Goal: Information Seeking & Learning: Learn about a topic

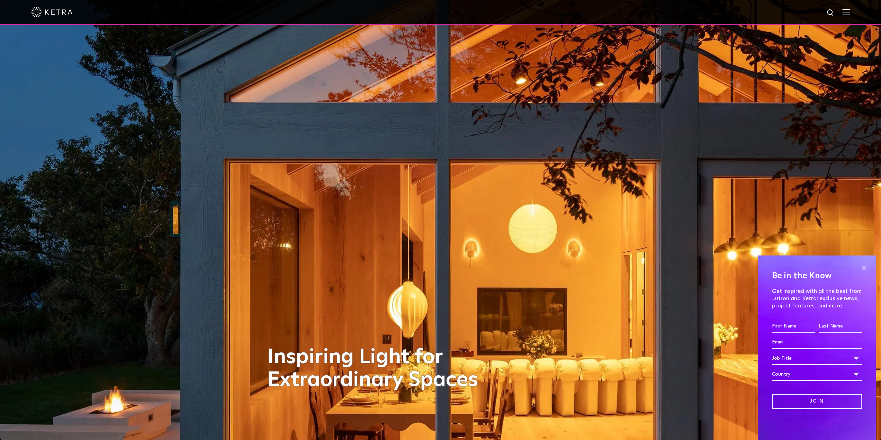
click at [865, 271] on span at bounding box center [864, 267] width 10 height 10
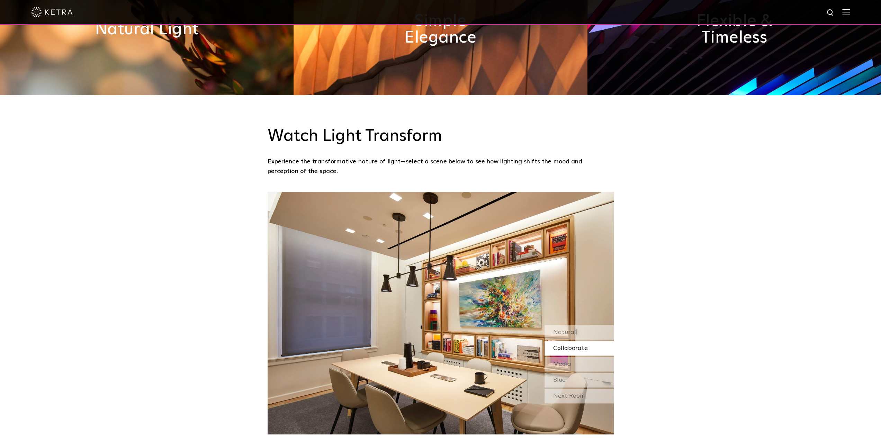
scroll to position [485, 0]
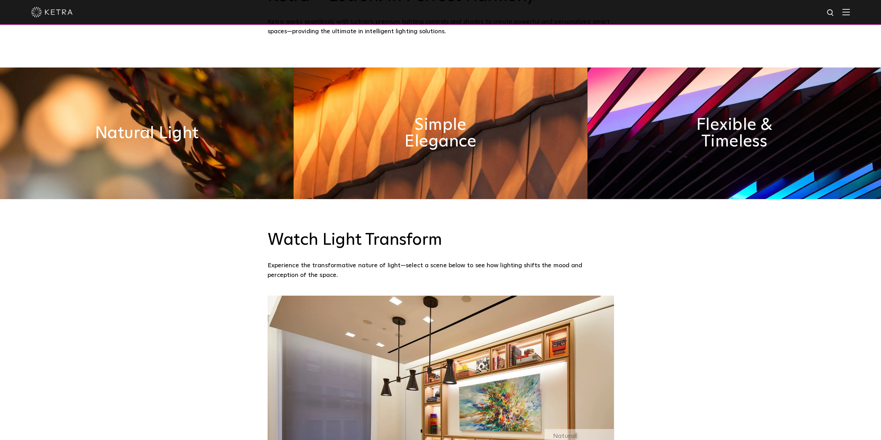
click at [850, 10] on img at bounding box center [846, 12] width 8 height 7
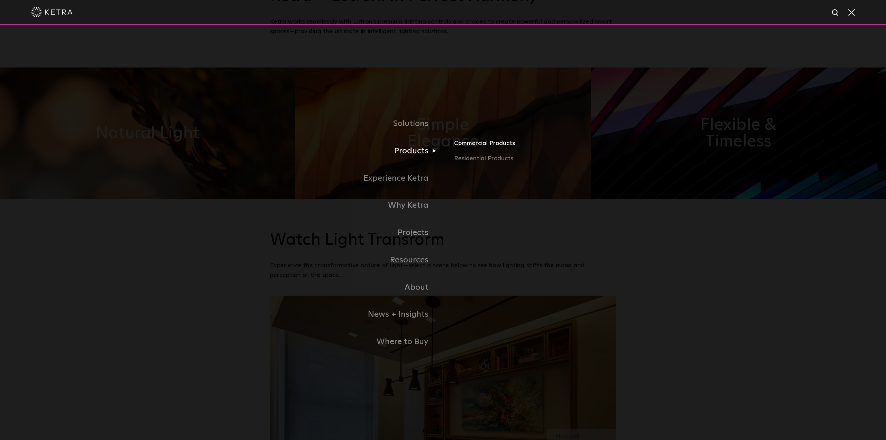
click at [479, 144] on link "Commercial Products" at bounding box center [535, 145] width 162 height 15
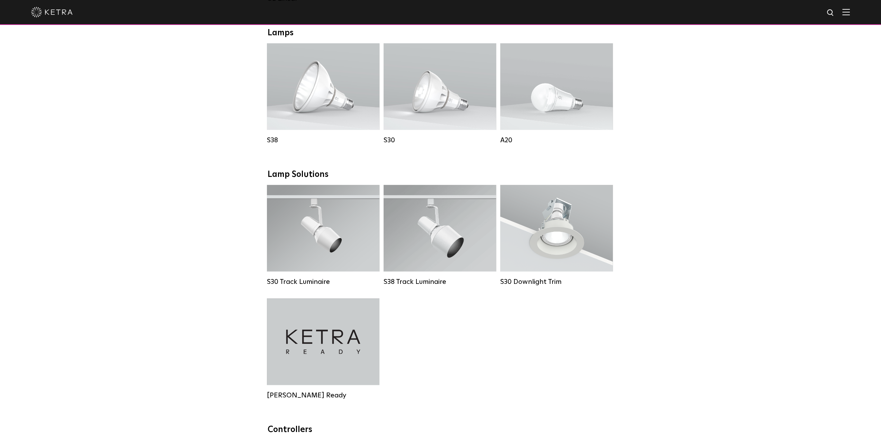
scroll to position [519, 0]
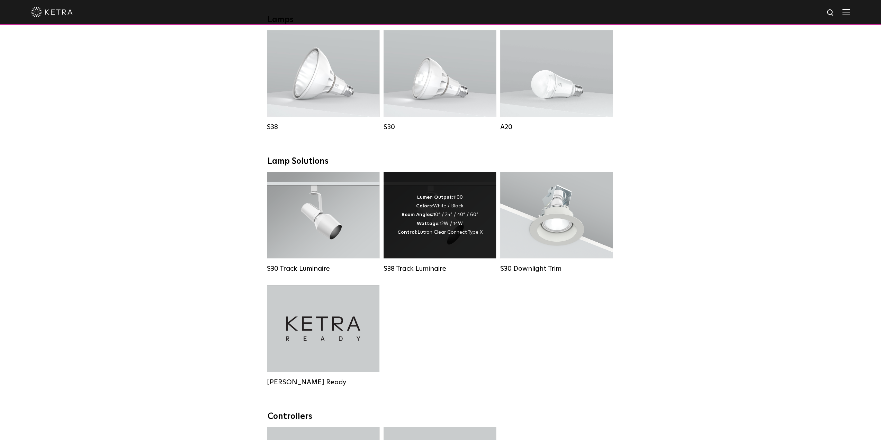
click at [429, 258] on div "Lumen Output: 1100 Colors: White / Black Beam Angles: 10° / 25° / 40° / 60° Wat…" at bounding box center [440, 215] width 113 height 87
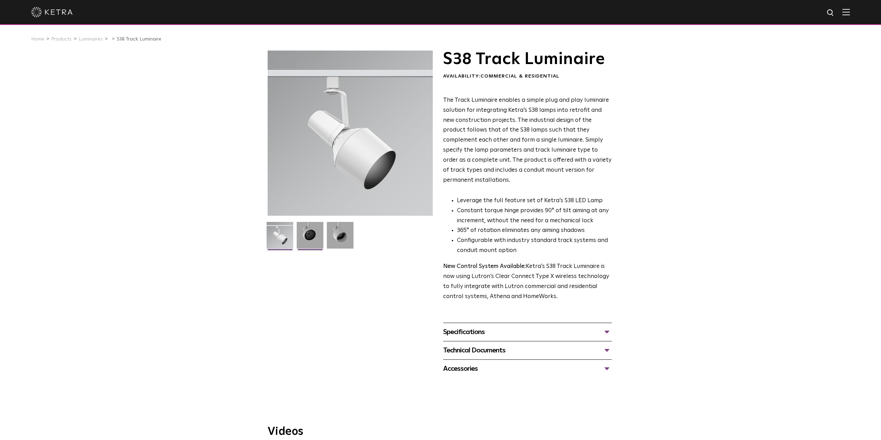
click at [316, 242] on img at bounding box center [310, 238] width 27 height 32
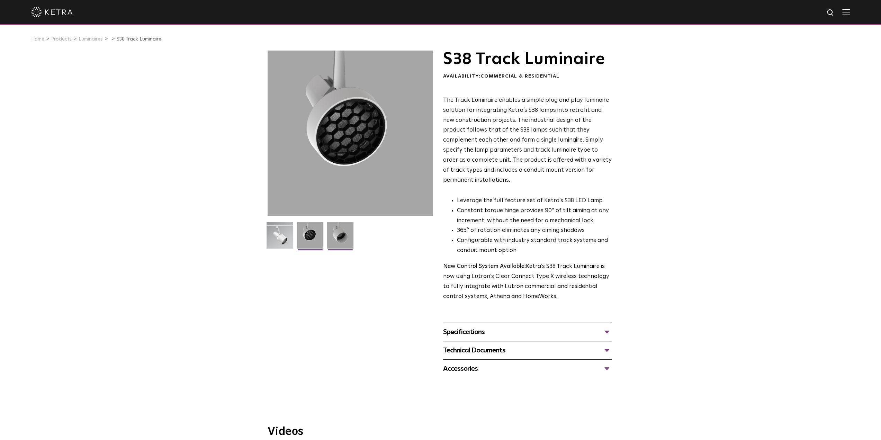
click at [344, 244] on img at bounding box center [340, 238] width 27 height 32
click at [850, 11] on img at bounding box center [846, 12] width 8 height 7
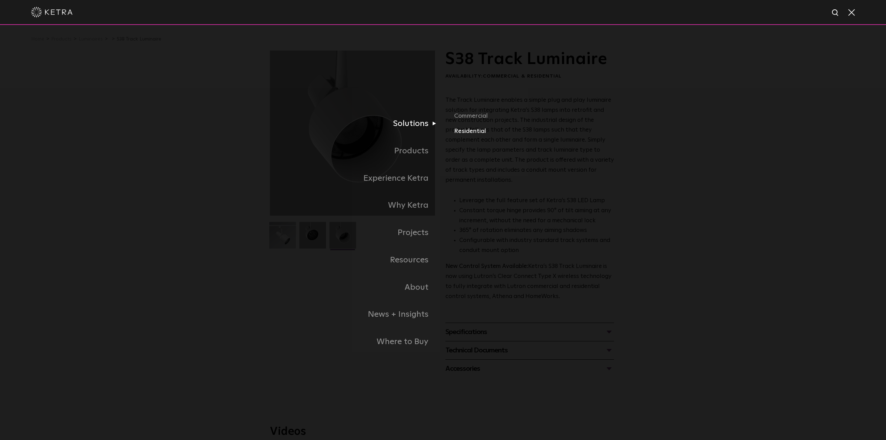
click at [472, 136] on link "Residential" at bounding box center [535, 131] width 162 height 10
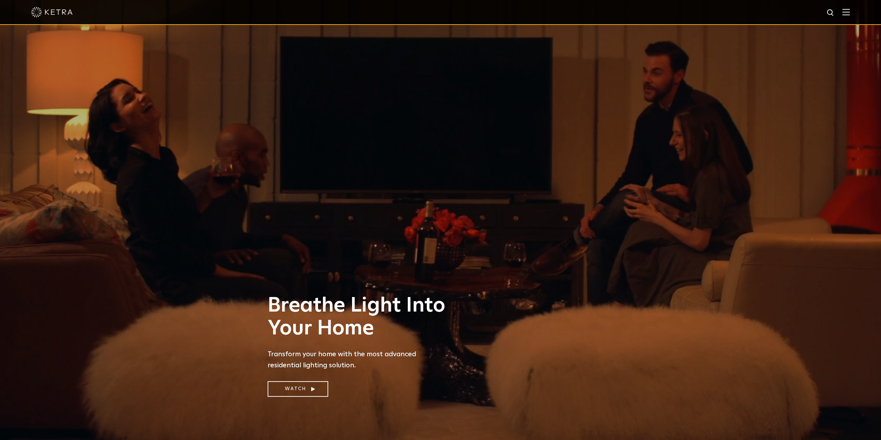
click at [848, 14] on img at bounding box center [846, 12] width 8 height 7
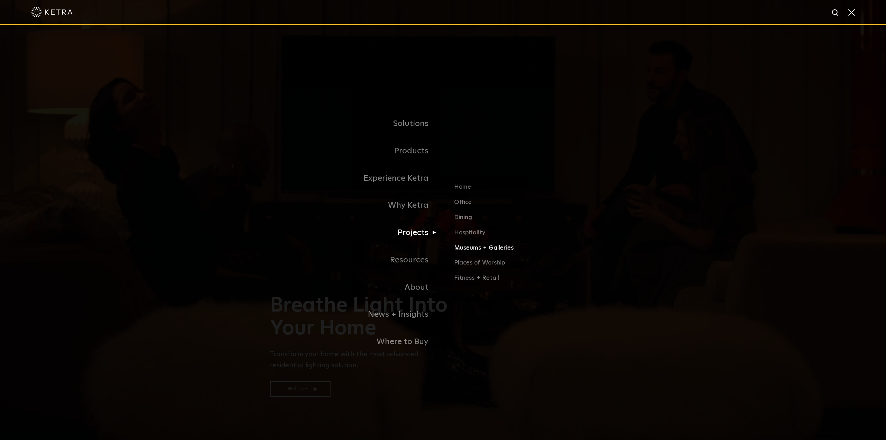
click at [463, 251] on link "Museums + Galleries" at bounding box center [535, 250] width 162 height 15
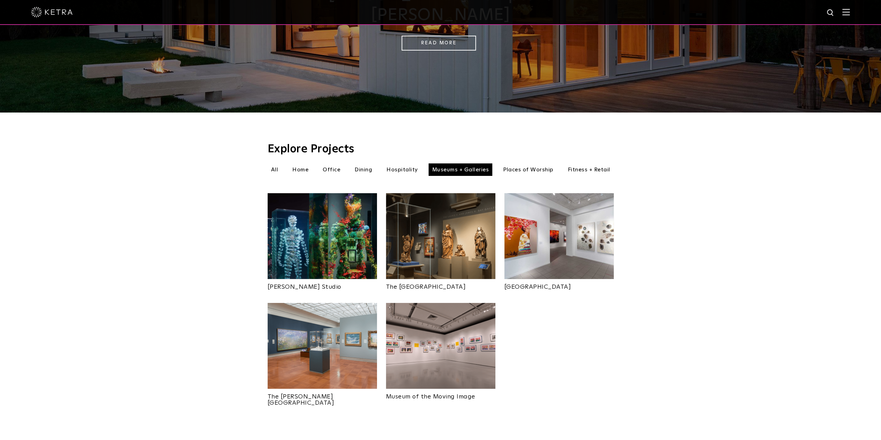
scroll to position [138, 0]
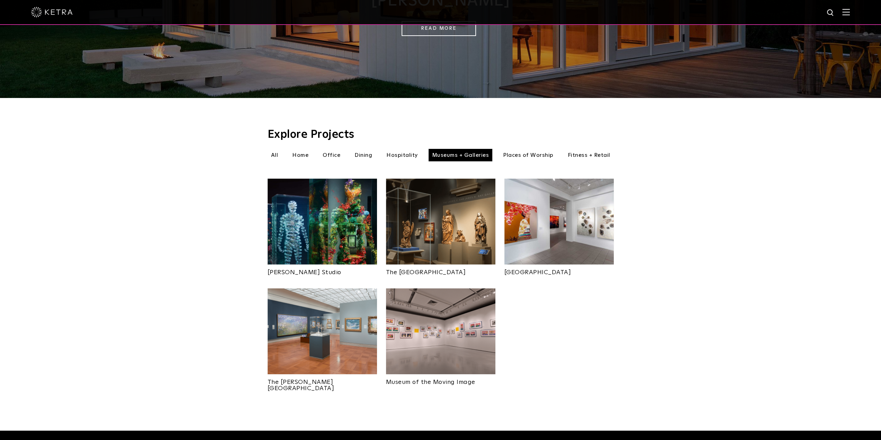
click at [577, 215] on img at bounding box center [558, 222] width 109 height 86
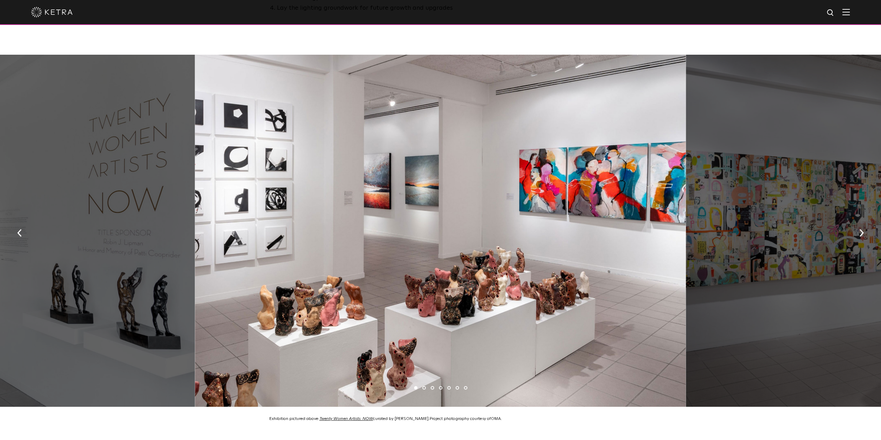
scroll to position [519, 0]
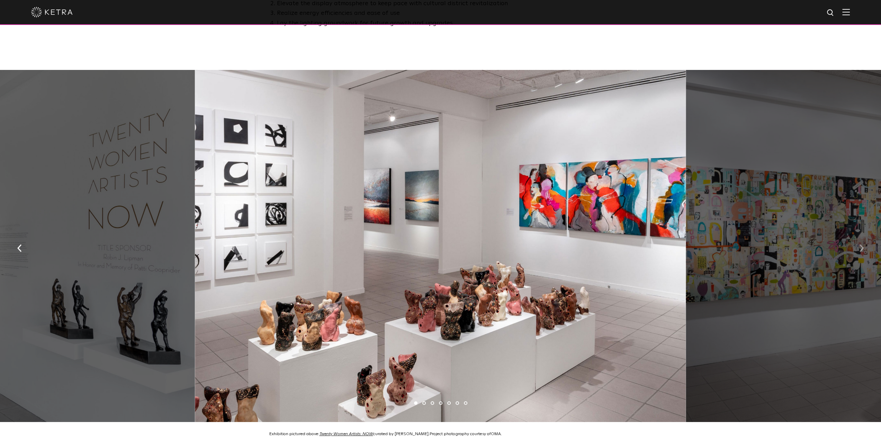
click at [859, 246] on img "button" at bounding box center [861, 248] width 5 height 8
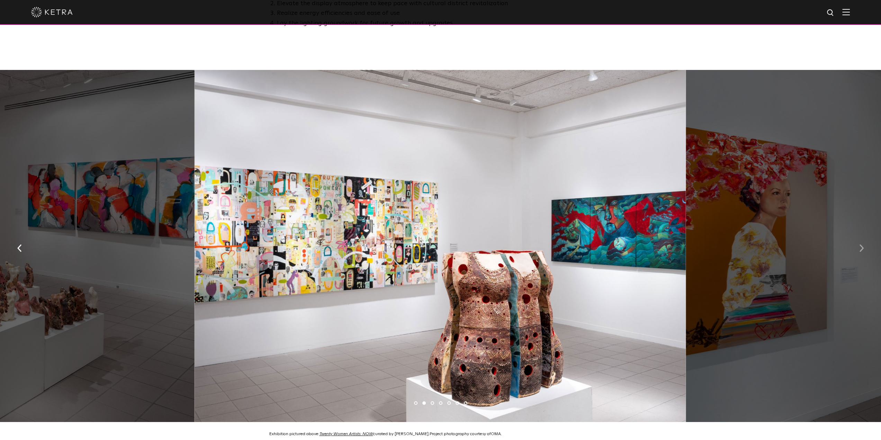
click at [859, 246] on img "button" at bounding box center [861, 248] width 5 height 8
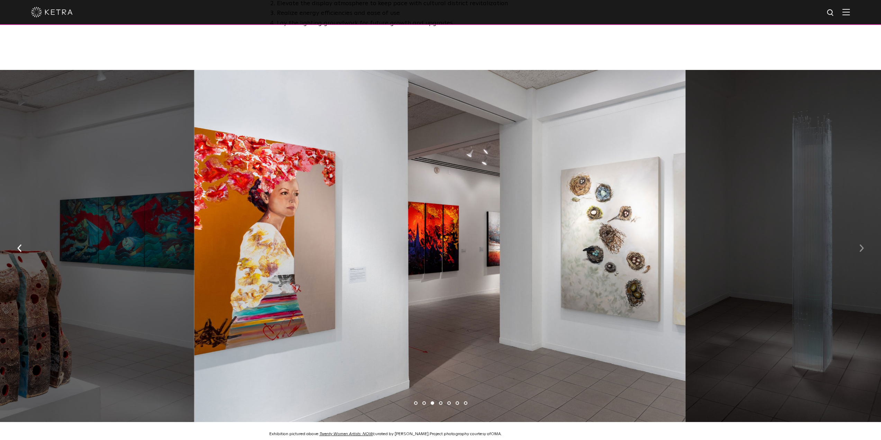
click at [859, 246] on img "button" at bounding box center [861, 248] width 5 height 8
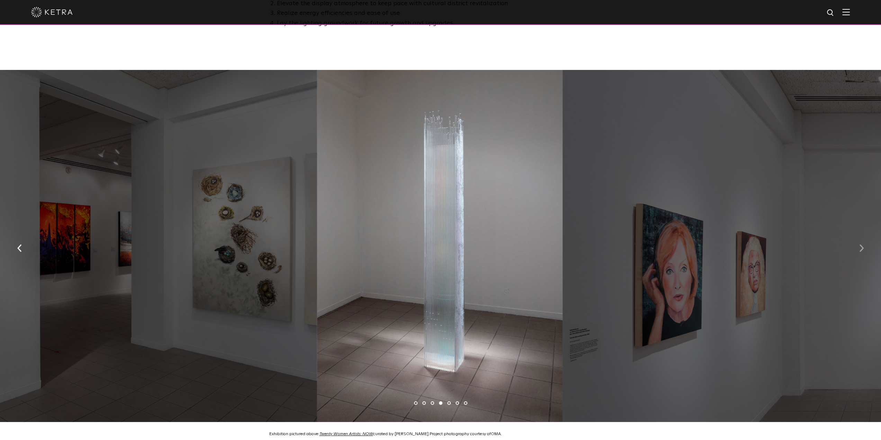
click at [859, 246] on img "button" at bounding box center [861, 248] width 5 height 8
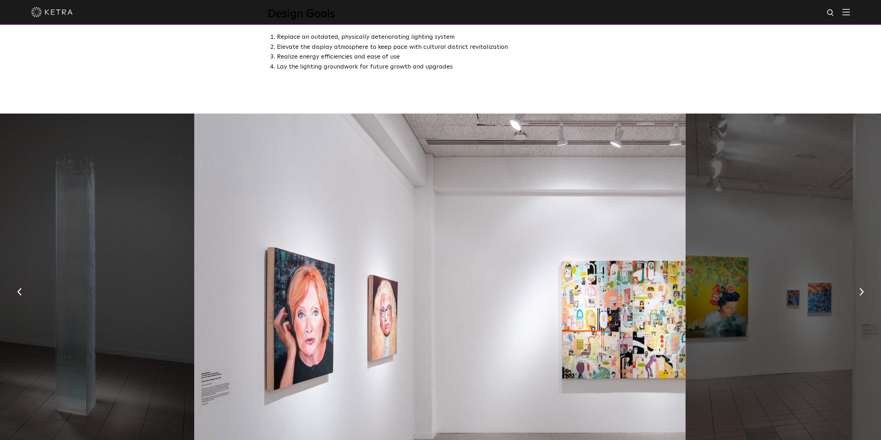
scroll to position [485, 0]
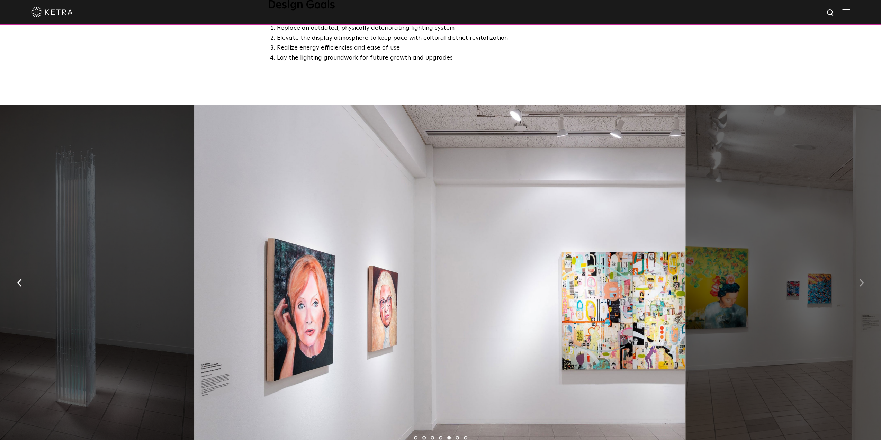
click at [860, 273] on button "button" at bounding box center [861, 282] width 15 height 24
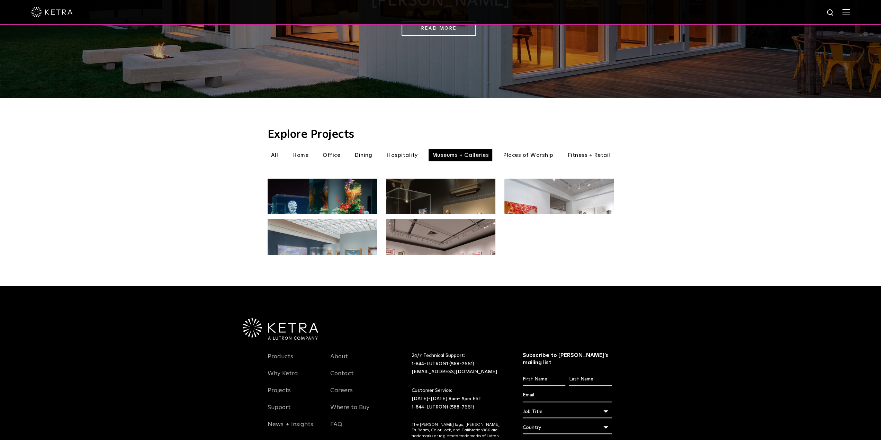
scroll to position [138, 0]
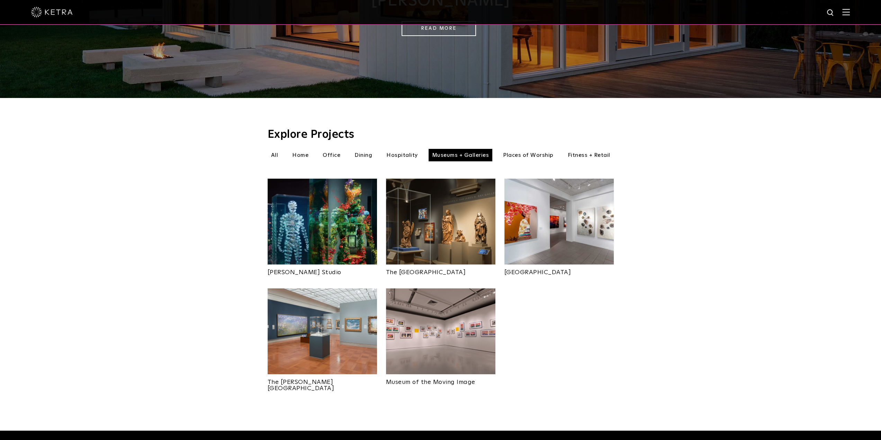
click at [475, 300] on img at bounding box center [440, 331] width 109 height 86
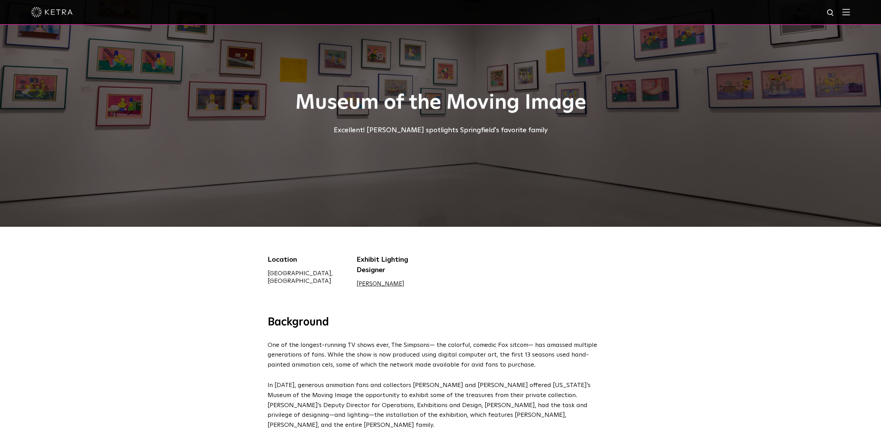
click at [850, 13] on img at bounding box center [846, 12] width 8 height 7
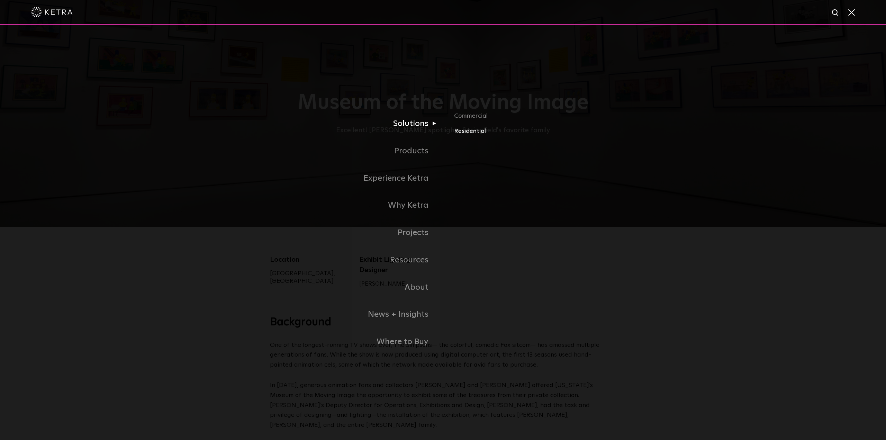
click at [478, 132] on link "Residential" at bounding box center [535, 131] width 162 height 10
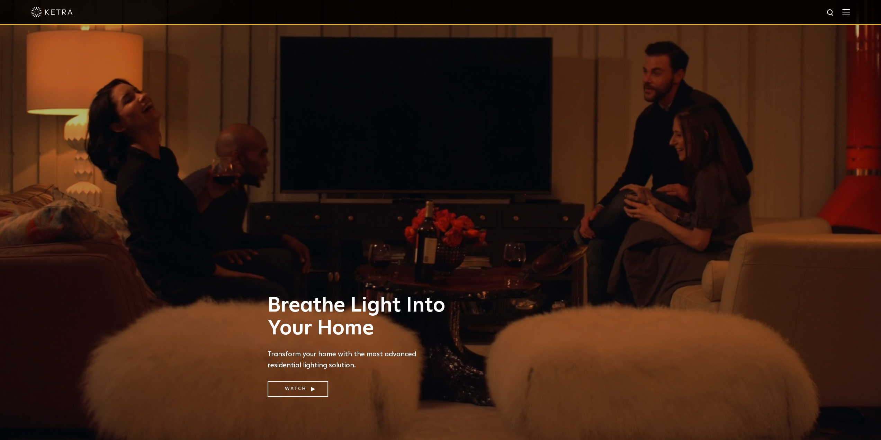
click at [850, 9] on img at bounding box center [846, 12] width 8 height 7
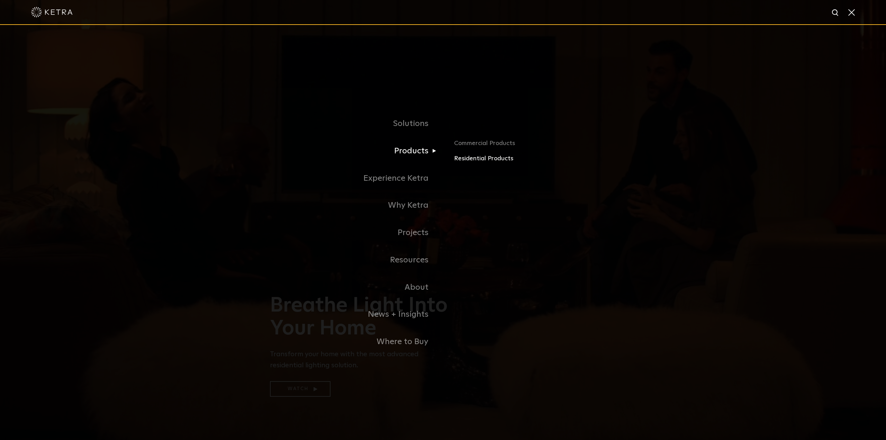
click at [472, 161] on link "Residential Products" at bounding box center [535, 159] width 162 height 10
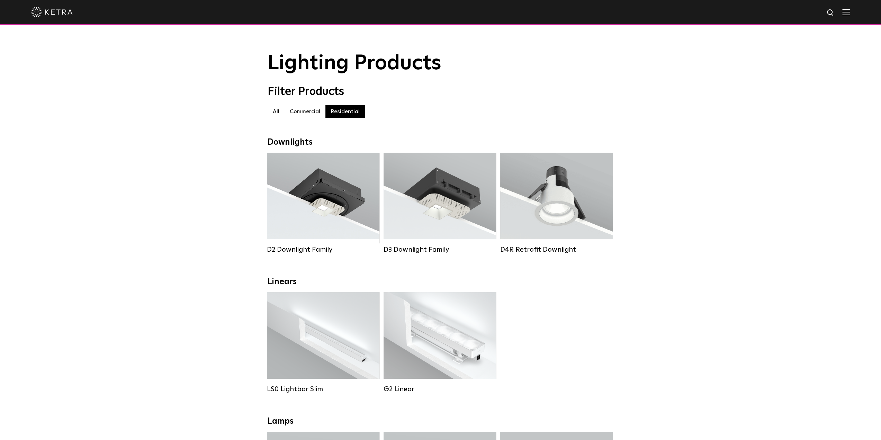
click at [304, 116] on label "Commercial" at bounding box center [305, 111] width 41 height 12
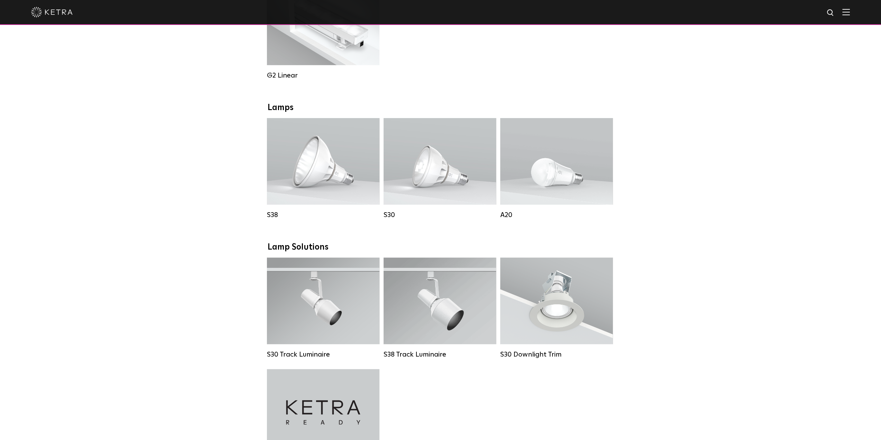
scroll to position [485, 0]
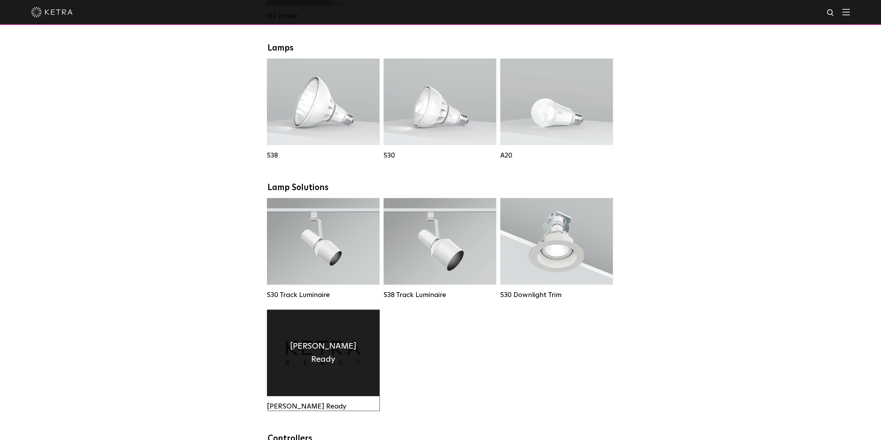
click at [365, 348] on div "Ketra Ready" at bounding box center [323, 352] width 113 height 87
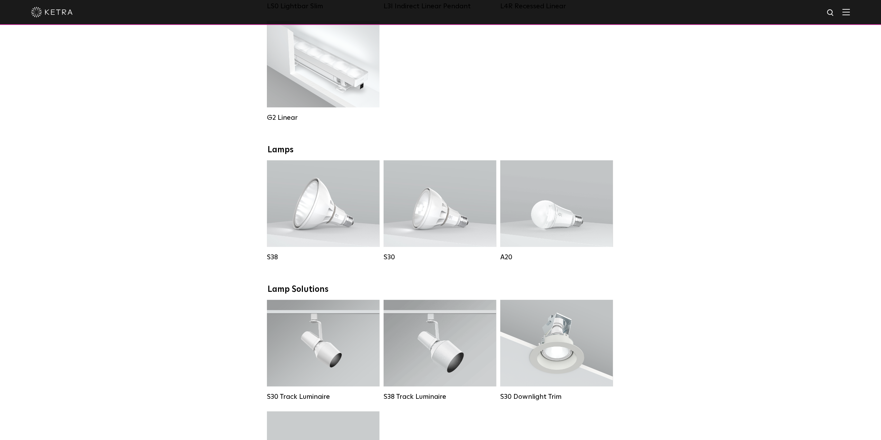
scroll to position [415, 0]
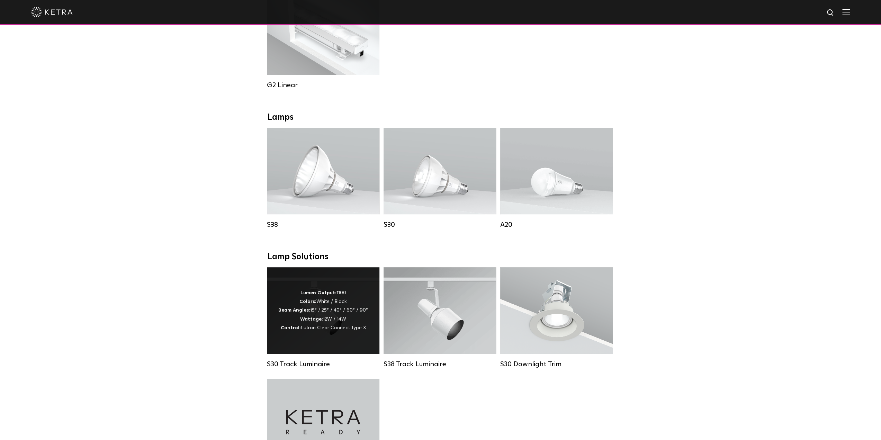
click at [319, 322] on strong "Wattage:" at bounding box center [311, 319] width 23 height 5
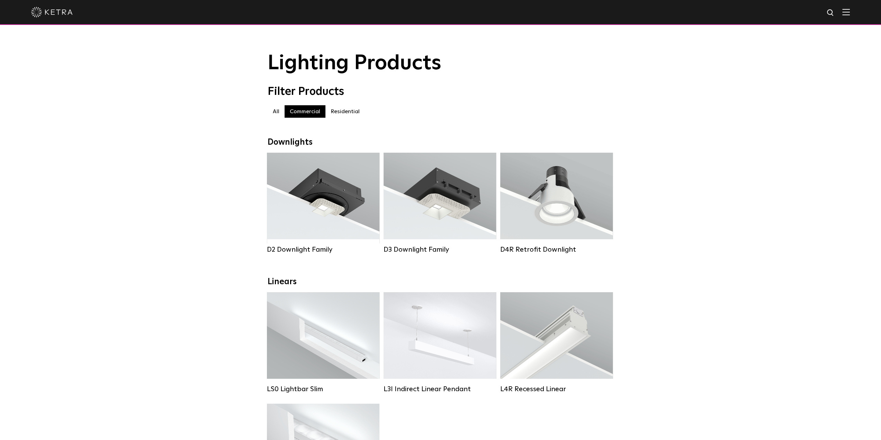
click at [271, 114] on label "All" at bounding box center [276, 111] width 17 height 12
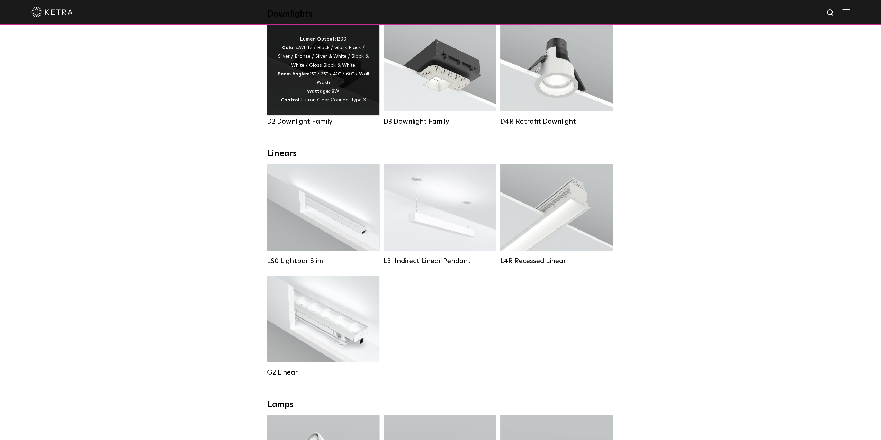
scroll to position [69, 0]
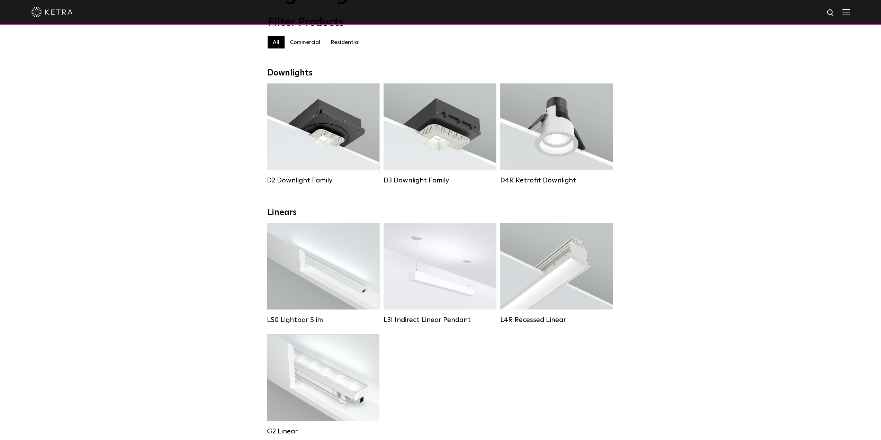
click at [350, 39] on label "Residential" at bounding box center [344, 42] width 39 height 12
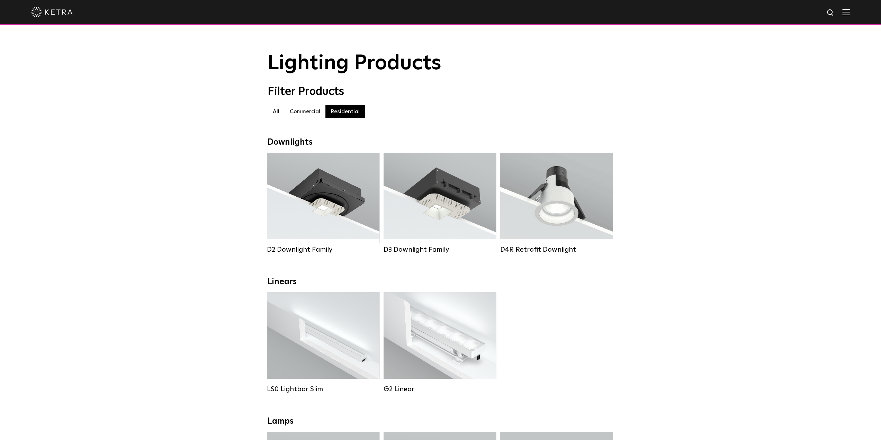
click at [309, 116] on label "Commercial" at bounding box center [305, 111] width 41 height 12
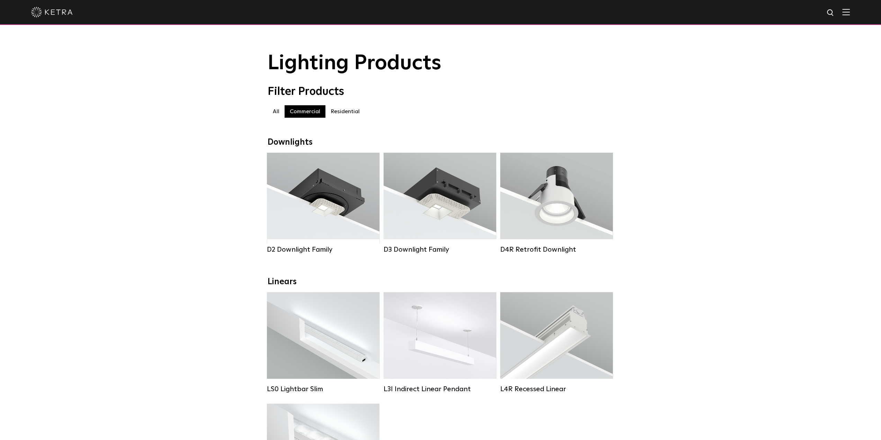
click at [57, 16] on img at bounding box center [52, 12] width 42 height 10
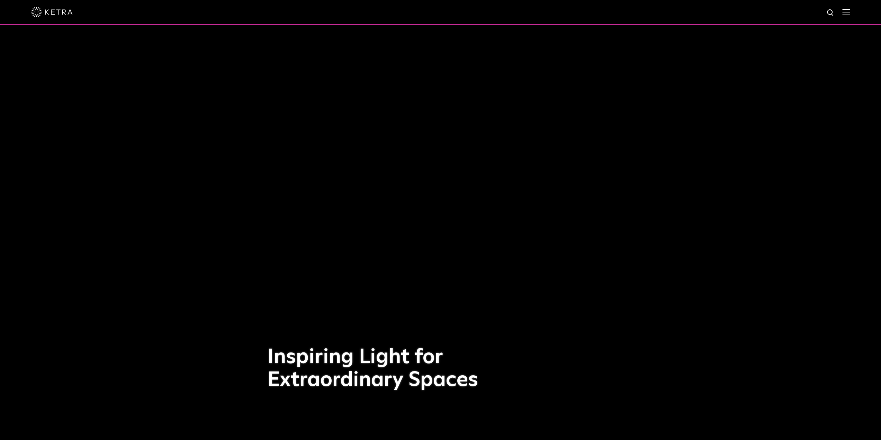
click at [532, 235] on div "Inspiring Light for Extraordinary Spaces" at bounding box center [441, 220] width 346 height 440
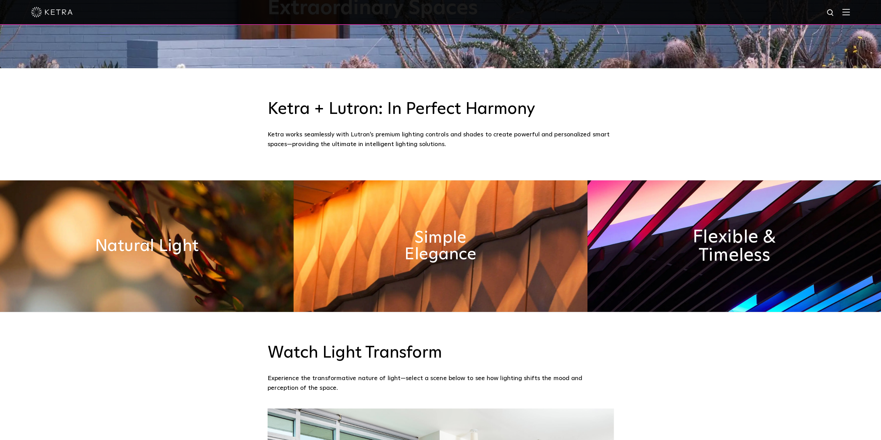
scroll to position [415, 0]
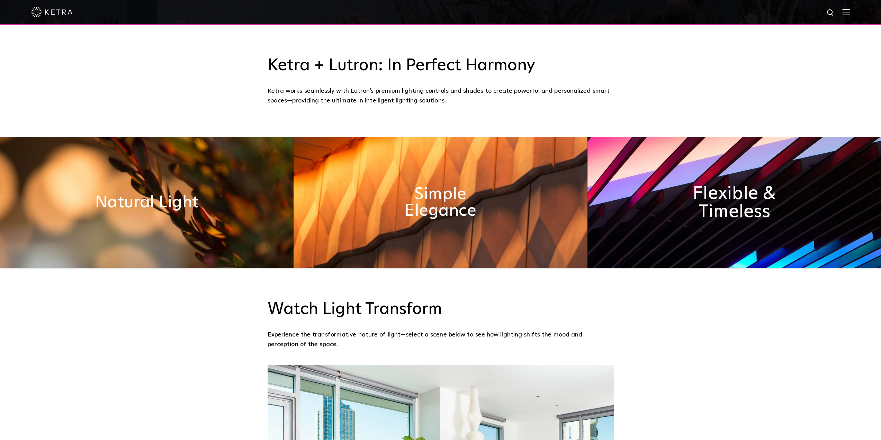
click at [742, 192] on h2 "Flexible & Timeless" at bounding box center [733, 203] width 115 height 36
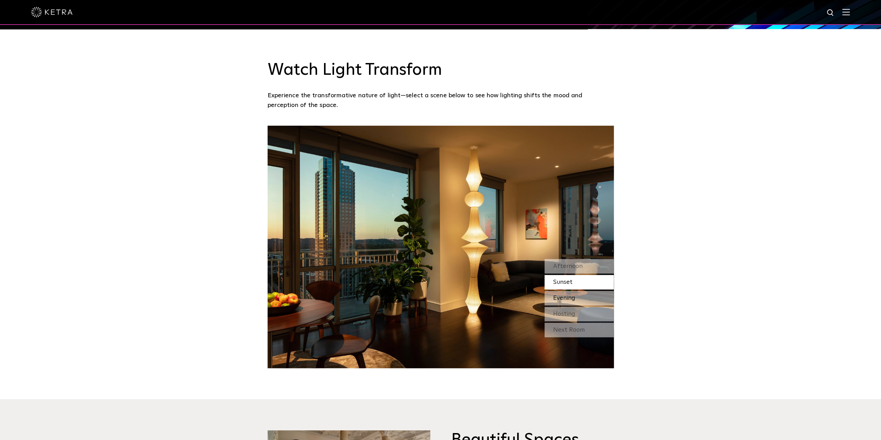
scroll to position [658, 0]
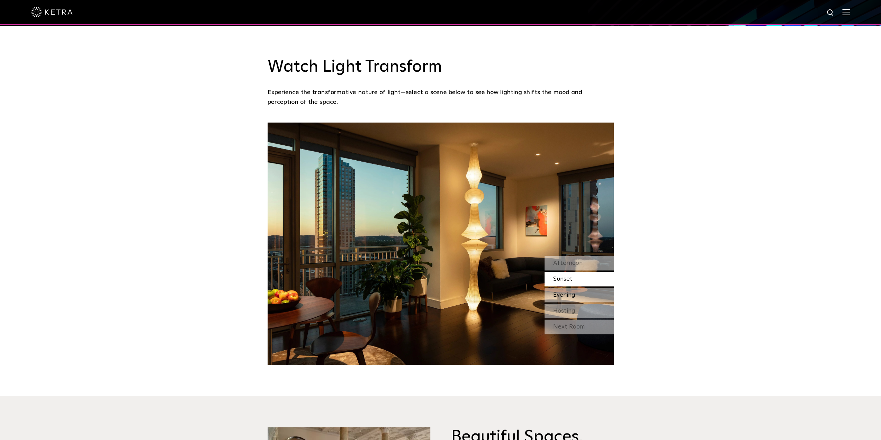
click at [559, 292] on span "Evening" at bounding box center [564, 295] width 22 height 6
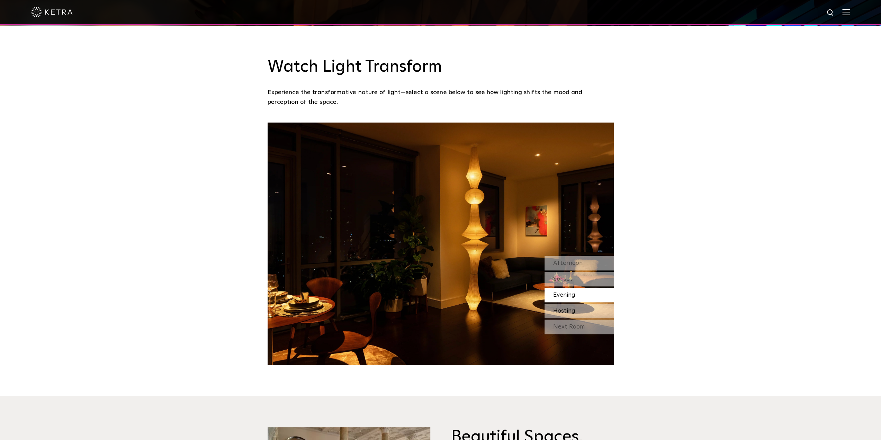
click at [576, 311] on div "Hosting" at bounding box center [579, 311] width 69 height 15
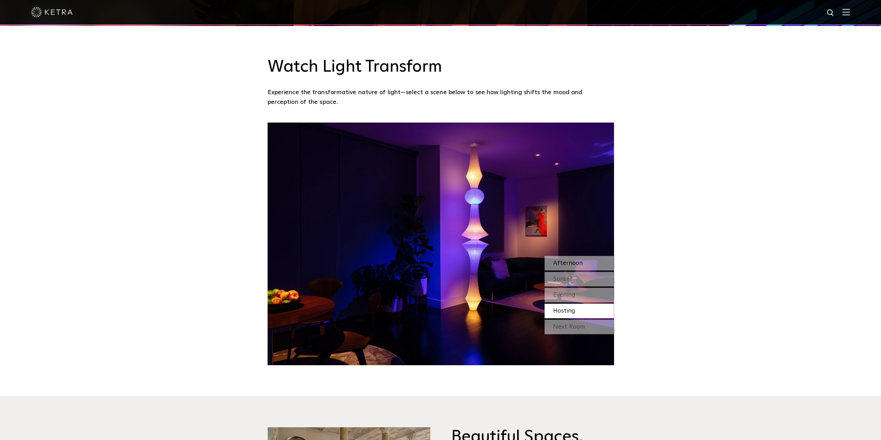
click at [581, 264] on span "Afternoon" at bounding box center [567, 263] width 29 height 6
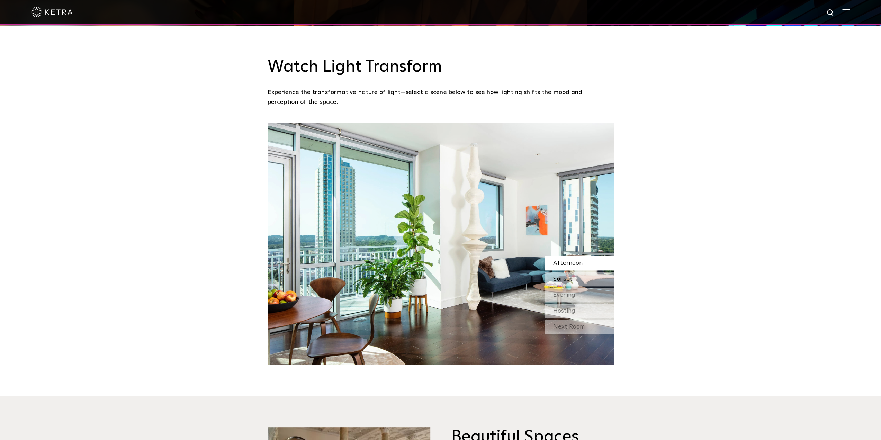
click at [578, 279] on div "Sunset" at bounding box center [579, 279] width 69 height 15
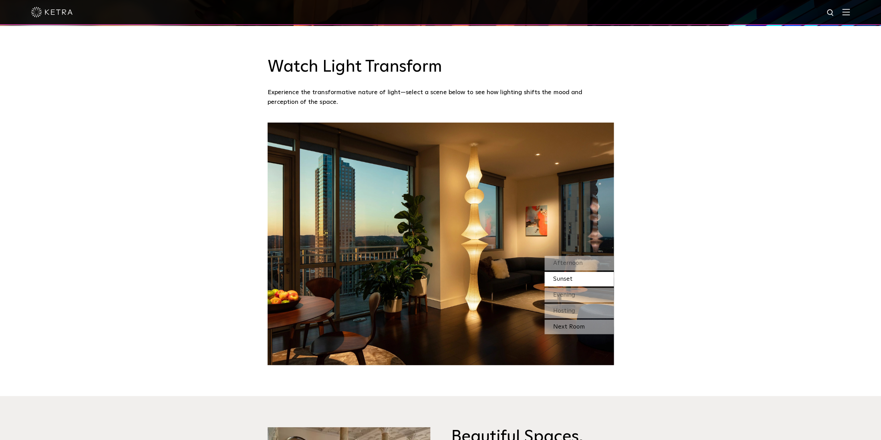
click at [578, 326] on div "Next Room" at bounding box center [579, 327] width 69 height 15
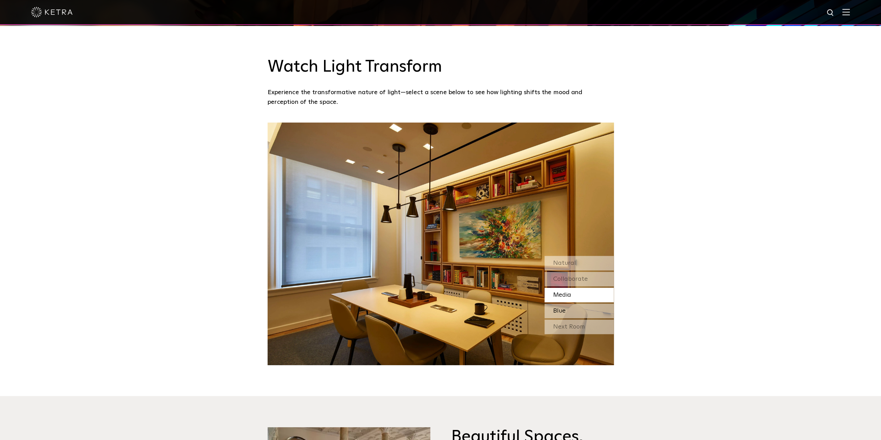
click at [574, 305] on div "Blue" at bounding box center [579, 311] width 69 height 15
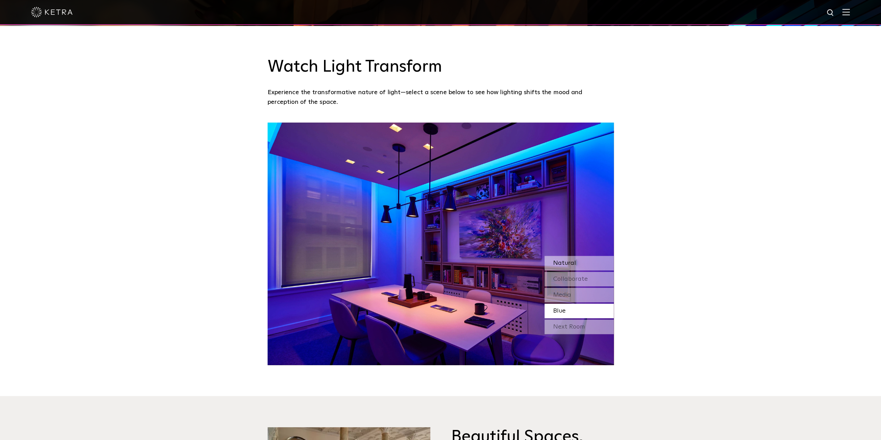
click at [579, 261] on div "Natural" at bounding box center [579, 263] width 69 height 15
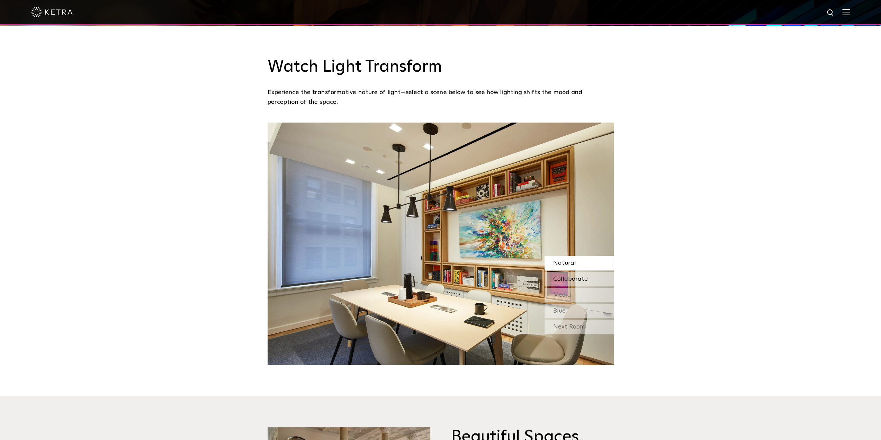
click at [577, 279] on span "Collaborate" at bounding box center [570, 279] width 35 height 6
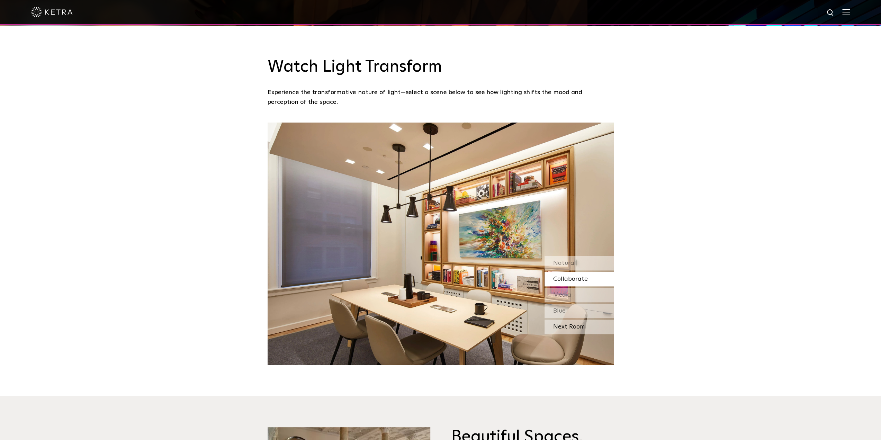
click at [579, 328] on div "Next Room" at bounding box center [579, 327] width 69 height 15
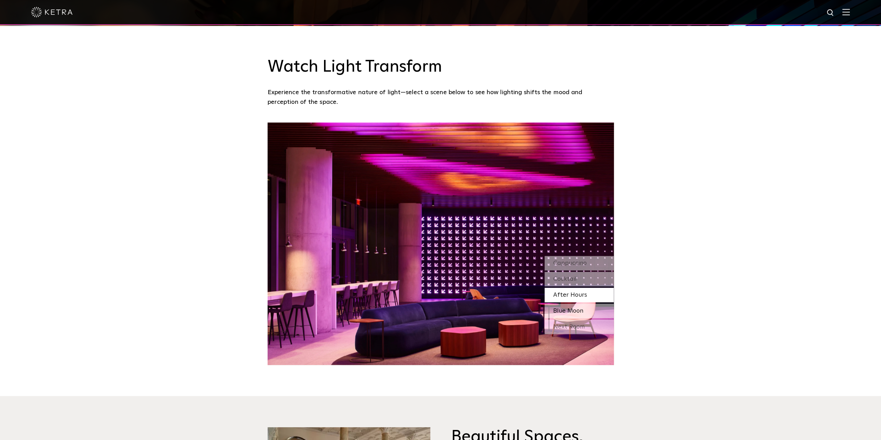
click at [579, 311] on span "Blue Moon" at bounding box center [568, 311] width 30 height 6
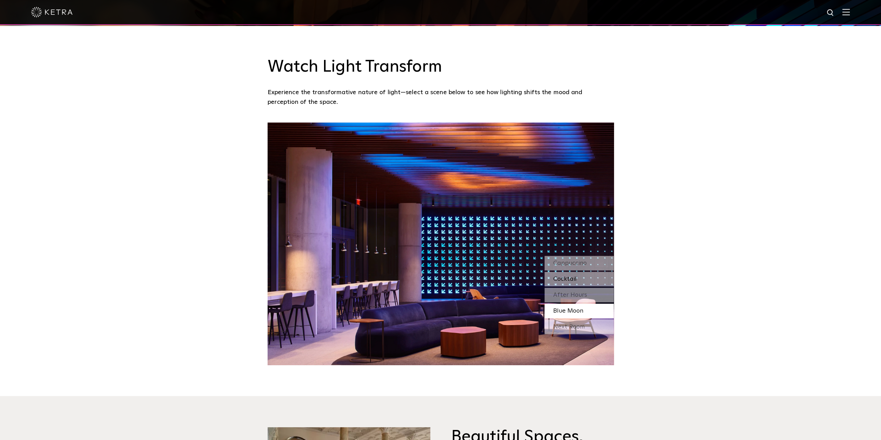
click at [572, 278] on span "Cocktail" at bounding box center [565, 279] width 24 height 6
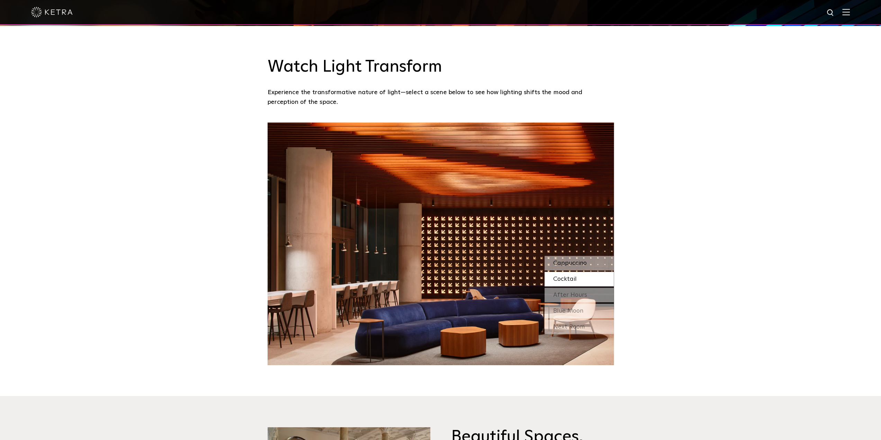
click at [564, 263] on span "Cappuccino" at bounding box center [570, 263] width 34 height 6
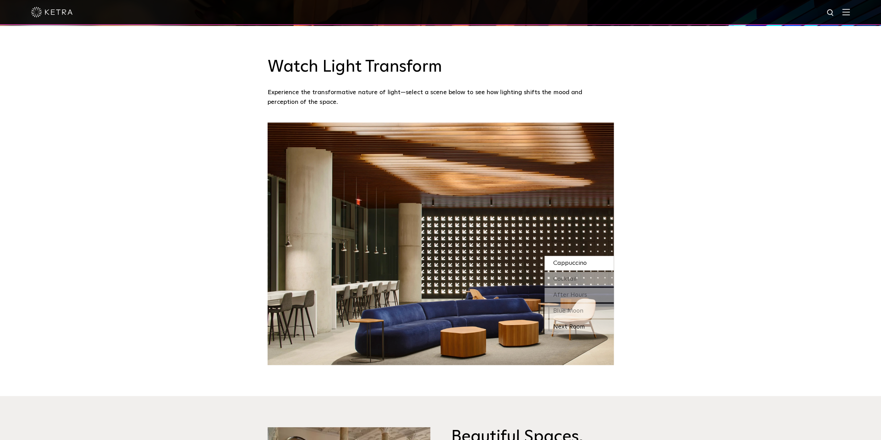
click at [579, 327] on div "Next Room" at bounding box center [579, 327] width 69 height 15
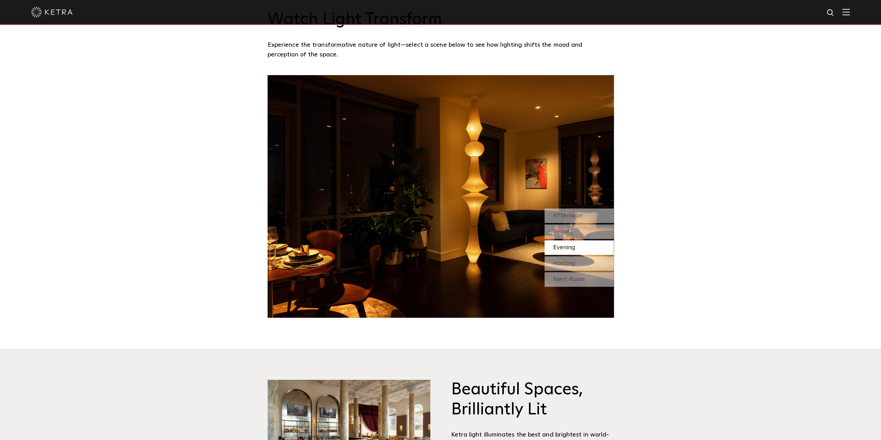
scroll to position [692, 0]
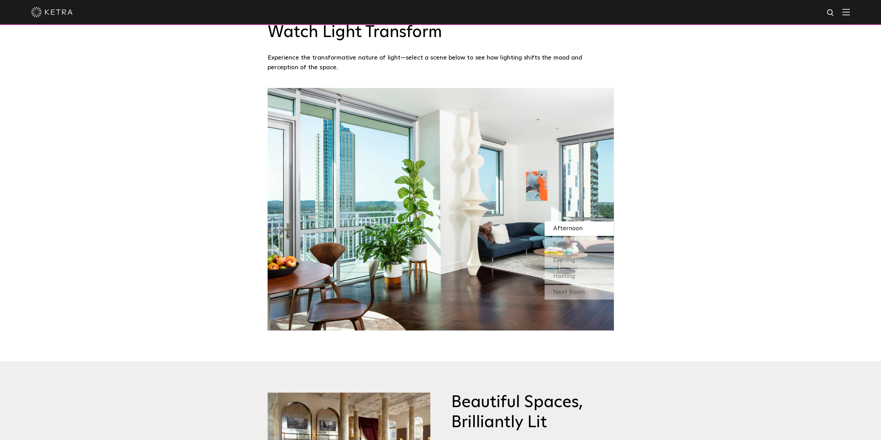
click at [574, 300] on div "Afternoon Sunset Evening Hosting Next Room" at bounding box center [579, 261] width 69 height 80
click at [574, 298] on div "Next Room" at bounding box center [579, 292] width 69 height 15
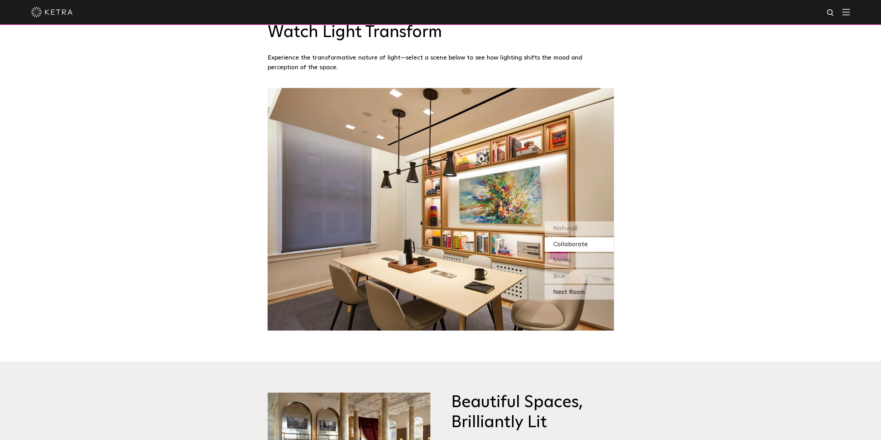
click at [574, 297] on div "Next Room" at bounding box center [579, 292] width 69 height 15
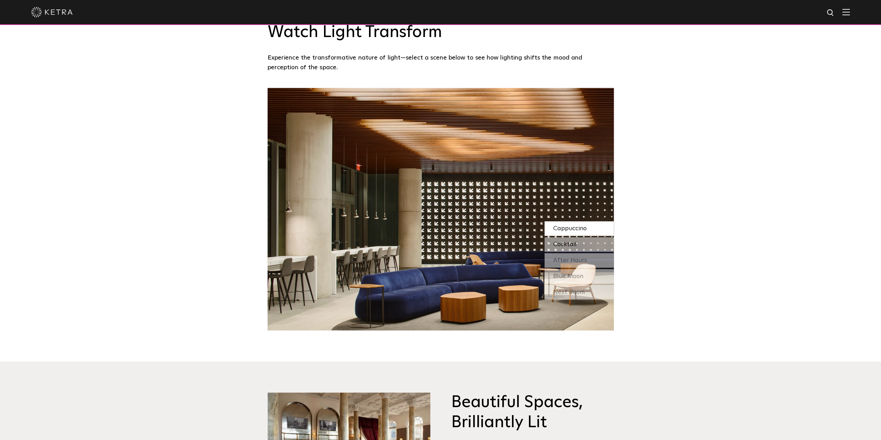
click at [574, 241] on span "Cocktail" at bounding box center [565, 244] width 24 height 6
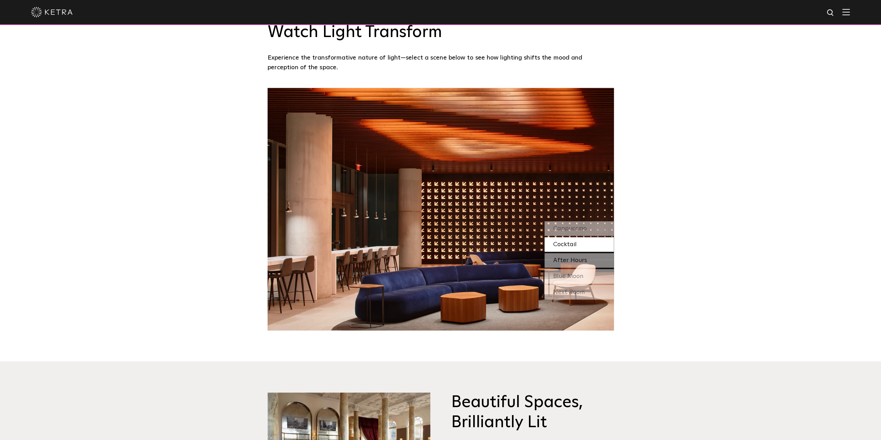
click at [570, 259] on span "After Hours" at bounding box center [570, 260] width 34 height 6
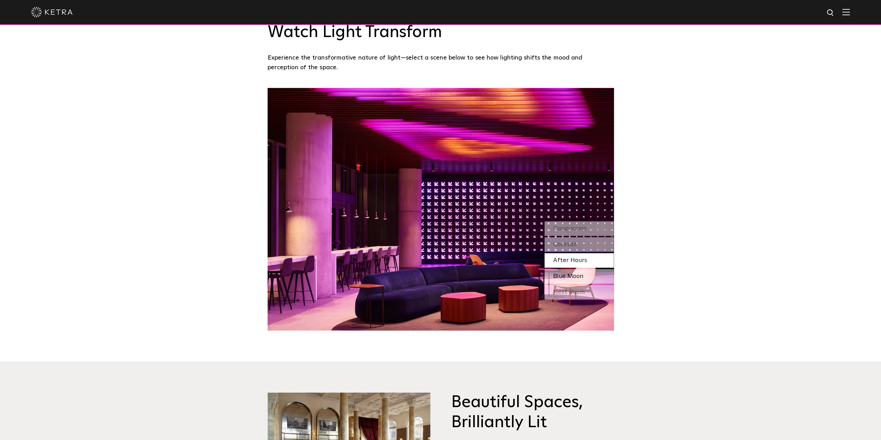
click at [573, 279] on span "Blue Moon" at bounding box center [568, 276] width 30 height 6
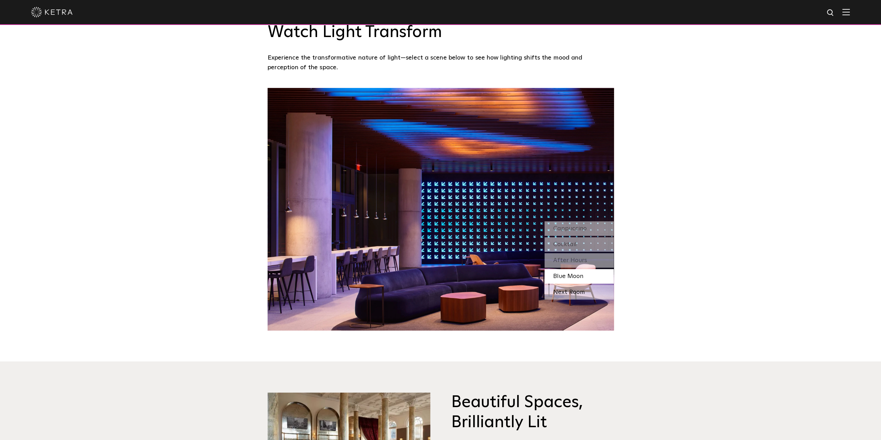
click at [577, 295] on div "Next Room" at bounding box center [579, 292] width 69 height 15
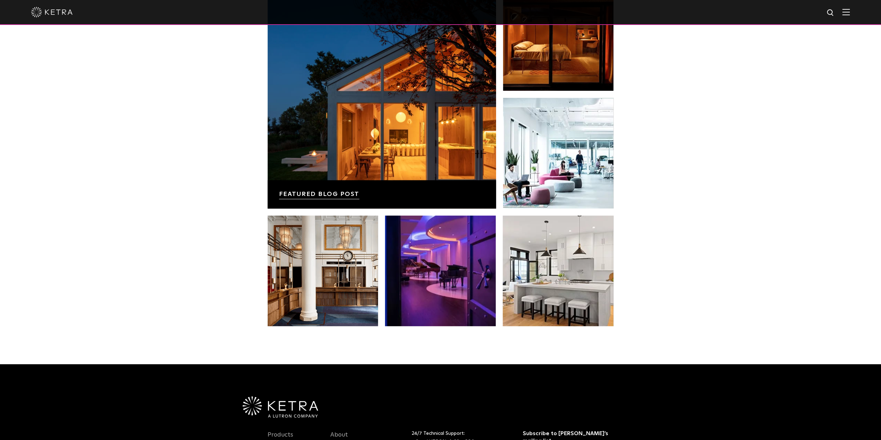
scroll to position [1315, 0]
